Goal: Contribute content: Contribute content

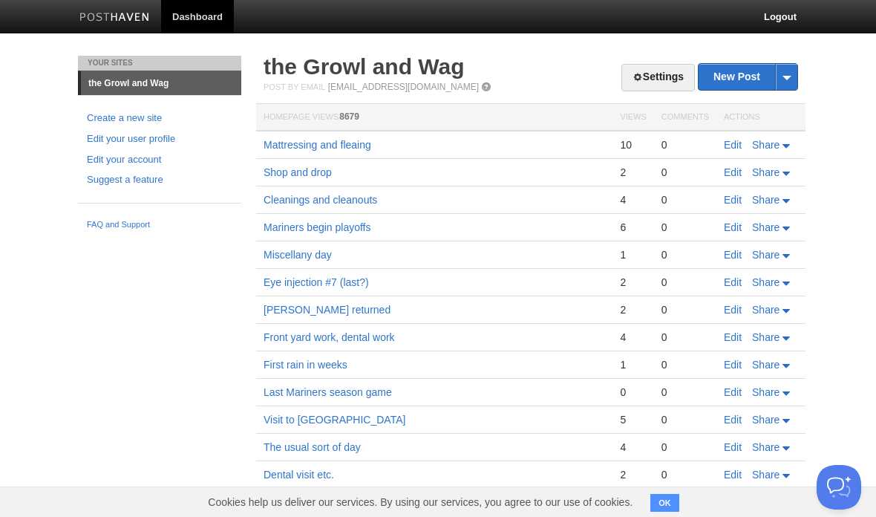
click at [731, 145] on link "Edit" at bounding box center [733, 145] width 18 height 12
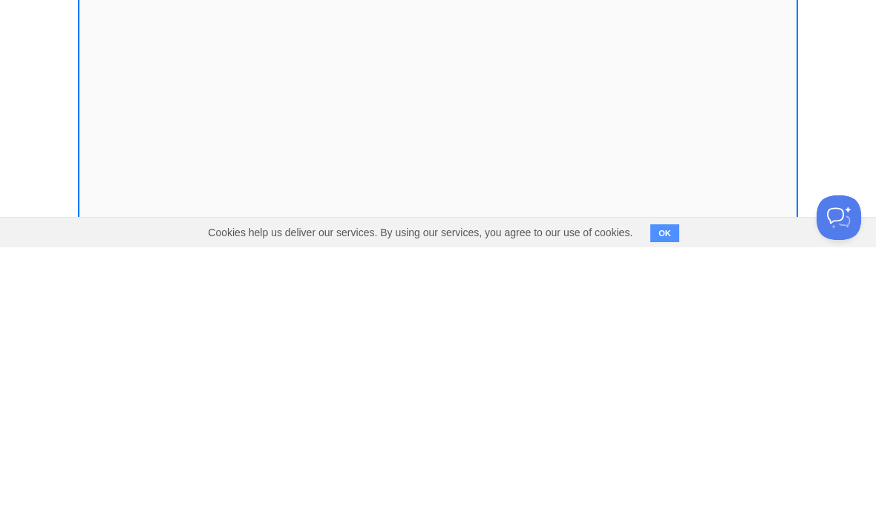
click at [819, 94] on body "Dashboard Logout Your Sites the Growl and Wag Create a new site Edit your user …" at bounding box center [438, 314] width 876 height 628
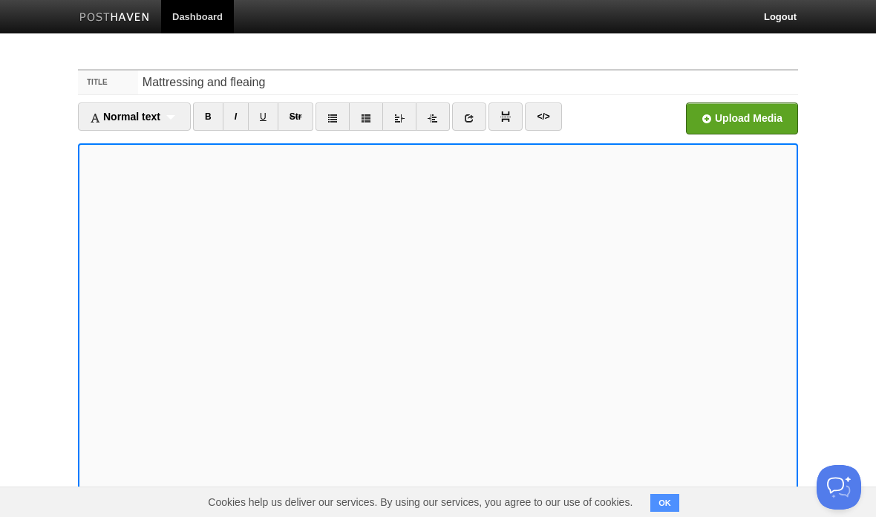
click at [825, 90] on body "Dashboard Logout Your Sites the Growl and Wag Create a new site Edit your user …" at bounding box center [438, 314] width 876 height 628
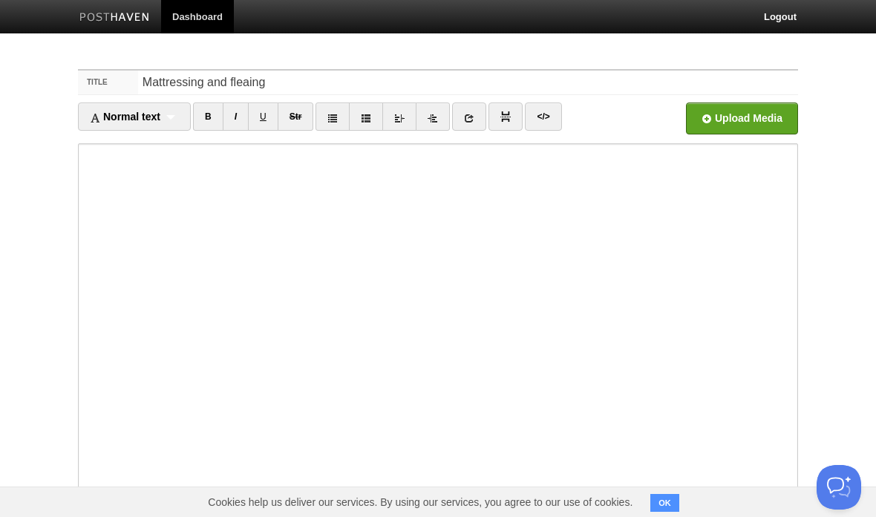
click at [830, 91] on body "Dashboard Logout Your Sites the Growl and Wag Create a new site Edit your user …" at bounding box center [438, 314] width 876 height 628
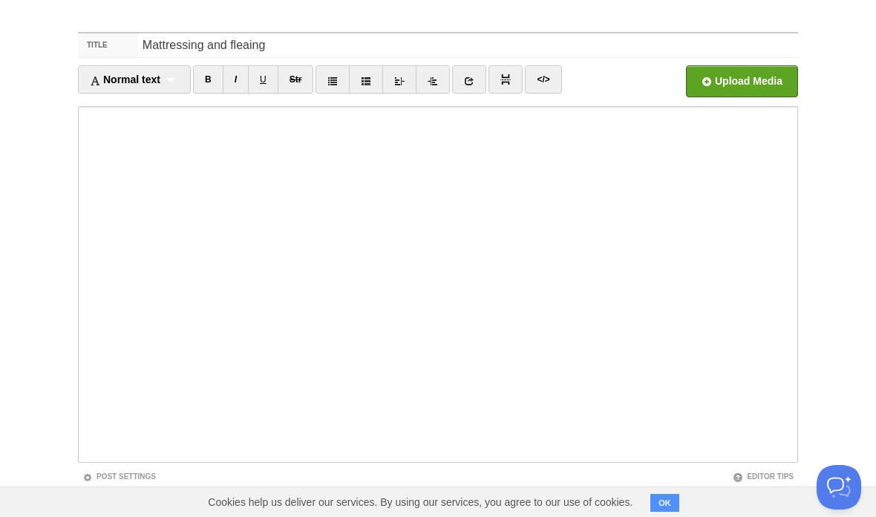
scroll to position [111, 0]
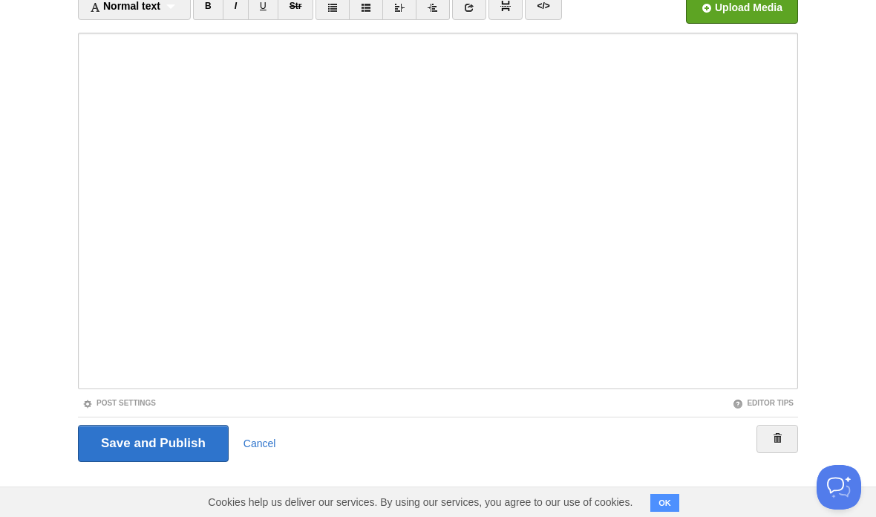
click at [183, 446] on input "Save and Publish" at bounding box center [153, 443] width 151 height 37
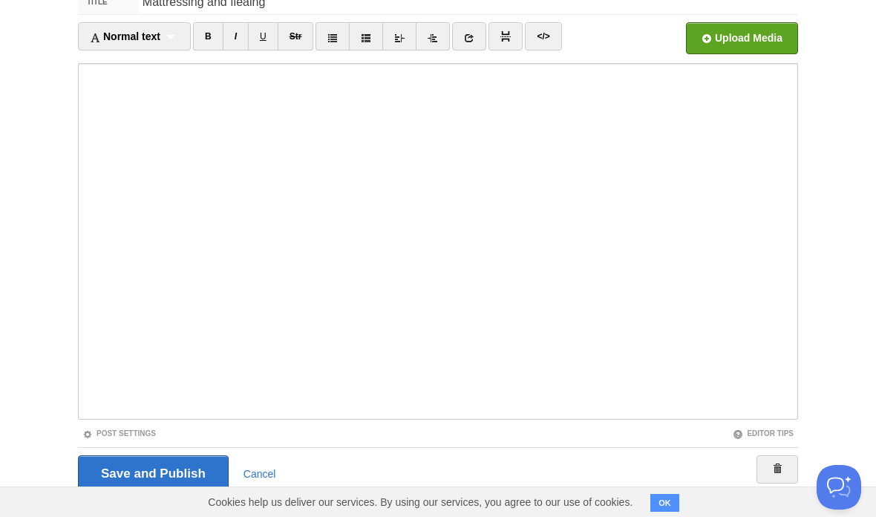
scroll to position [56, 0]
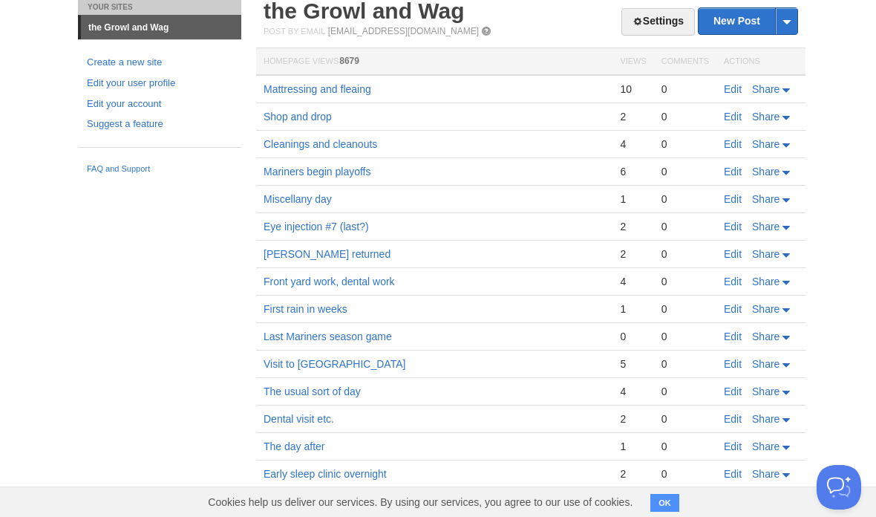
click at [743, 19] on link "New Post" at bounding box center [748, 21] width 99 height 26
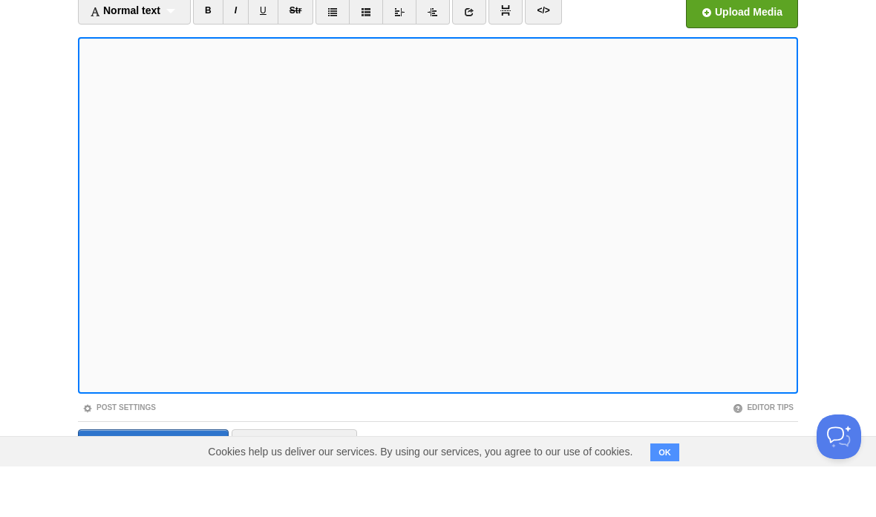
scroll to position [106, 0]
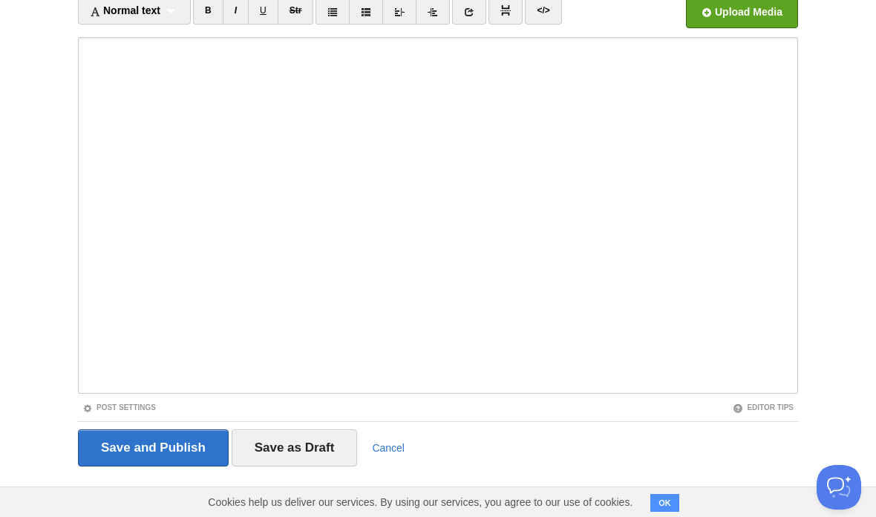
click at [182, 440] on input "Save and Publish" at bounding box center [153, 447] width 151 height 37
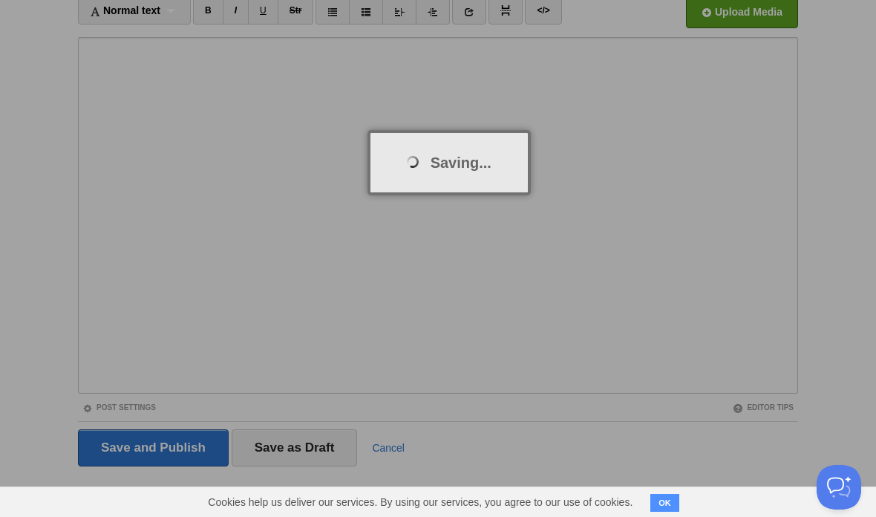
scroll to position [56, 0]
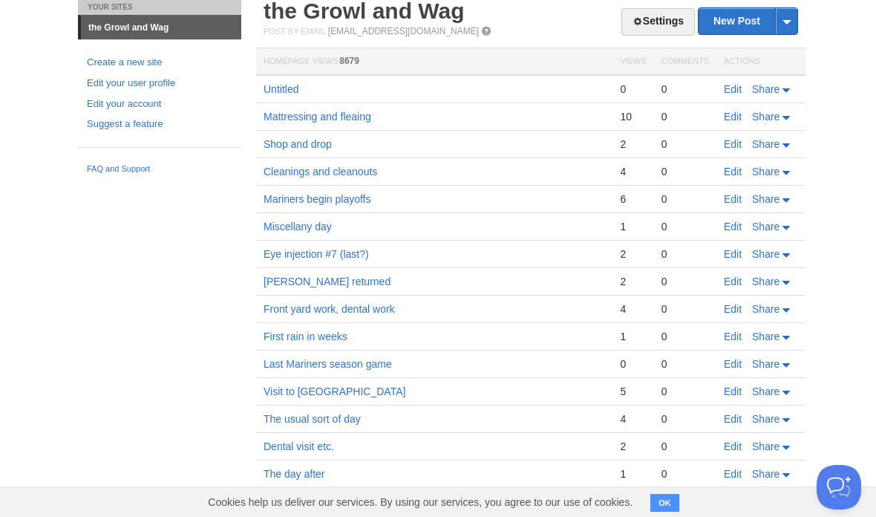
click at [737, 84] on link "Edit" at bounding box center [733, 89] width 18 height 12
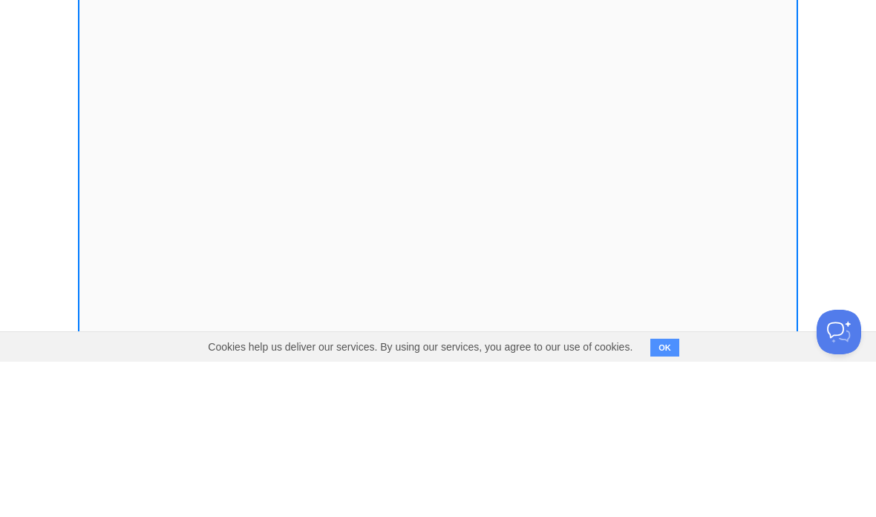
scroll to position [111, 0]
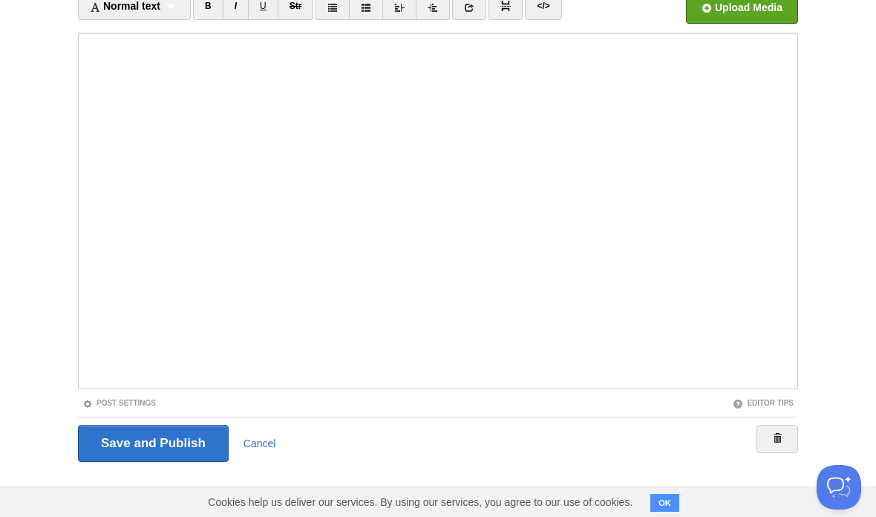
click at [178, 448] on input "Save and Publish" at bounding box center [153, 443] width 151 height 37
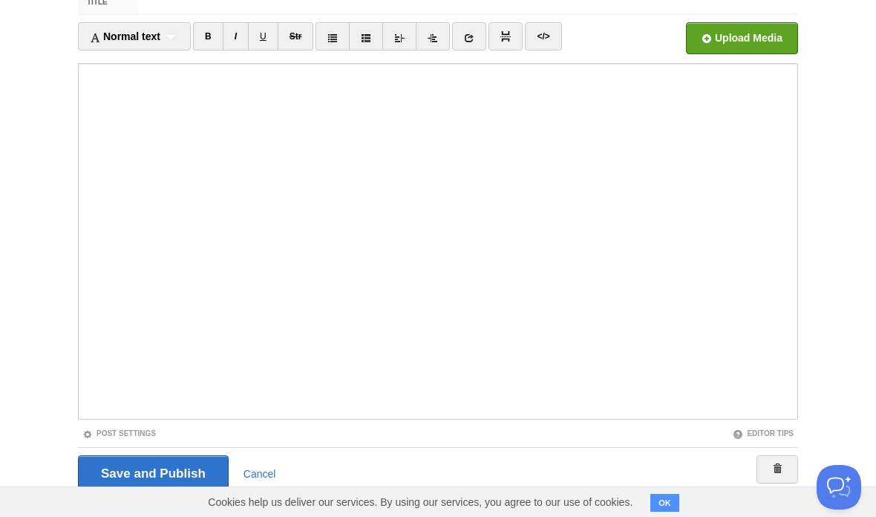
scroll to position [56, 0]
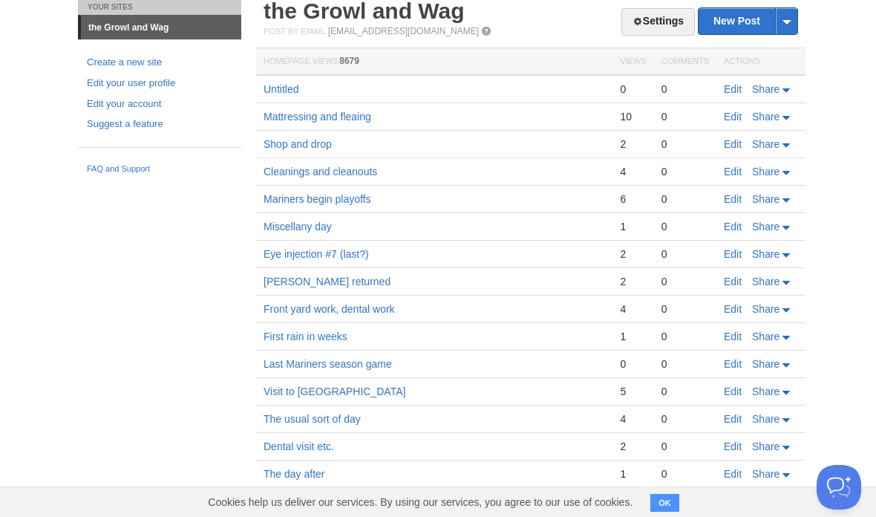
click at [728, 94] on link "Edit" at bounding box center [733, 89] width 18 height 12
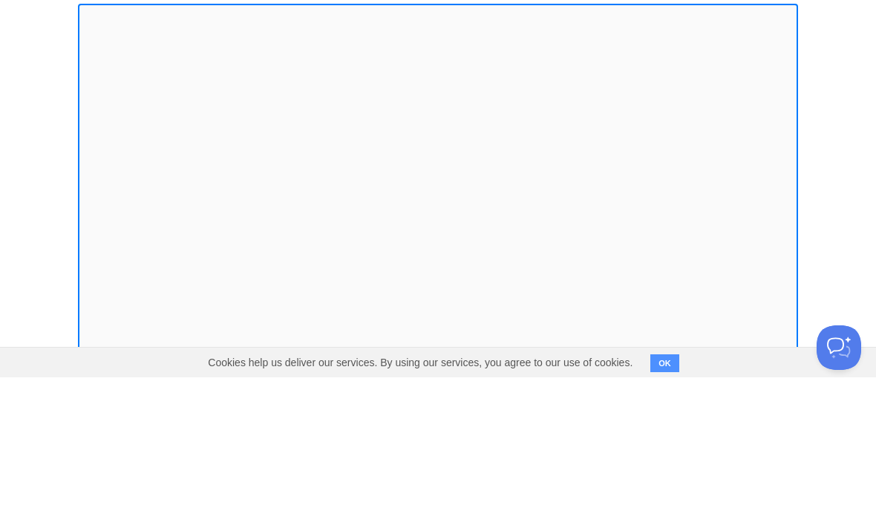
scroll to position [111, 0]
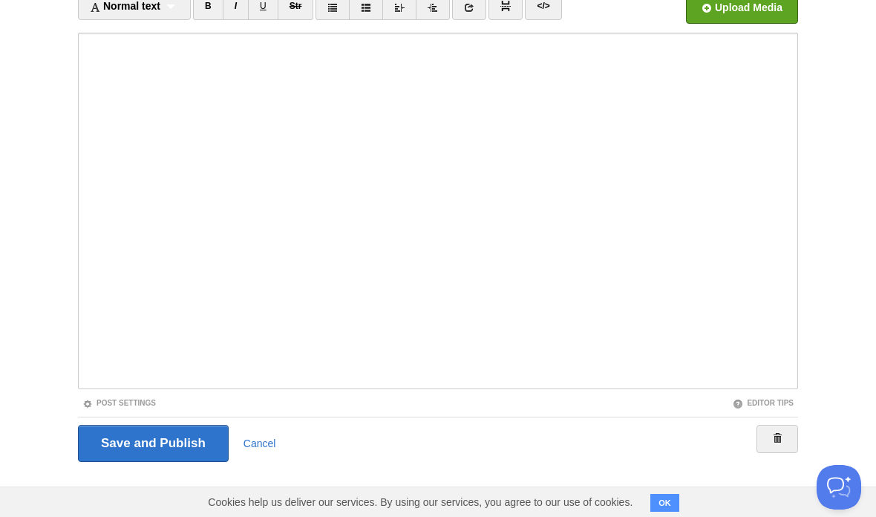
click at [175, 443] on input "Save and Publish" at bounding box center [153, 443] width 151 height 37
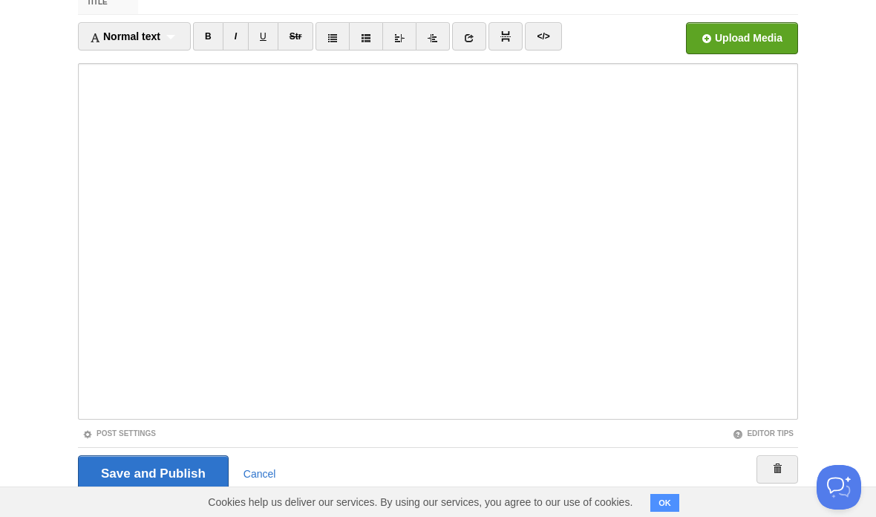
scroll to position [56, 0]
